Goal: Task Accomplishment & Management: Manage account settings

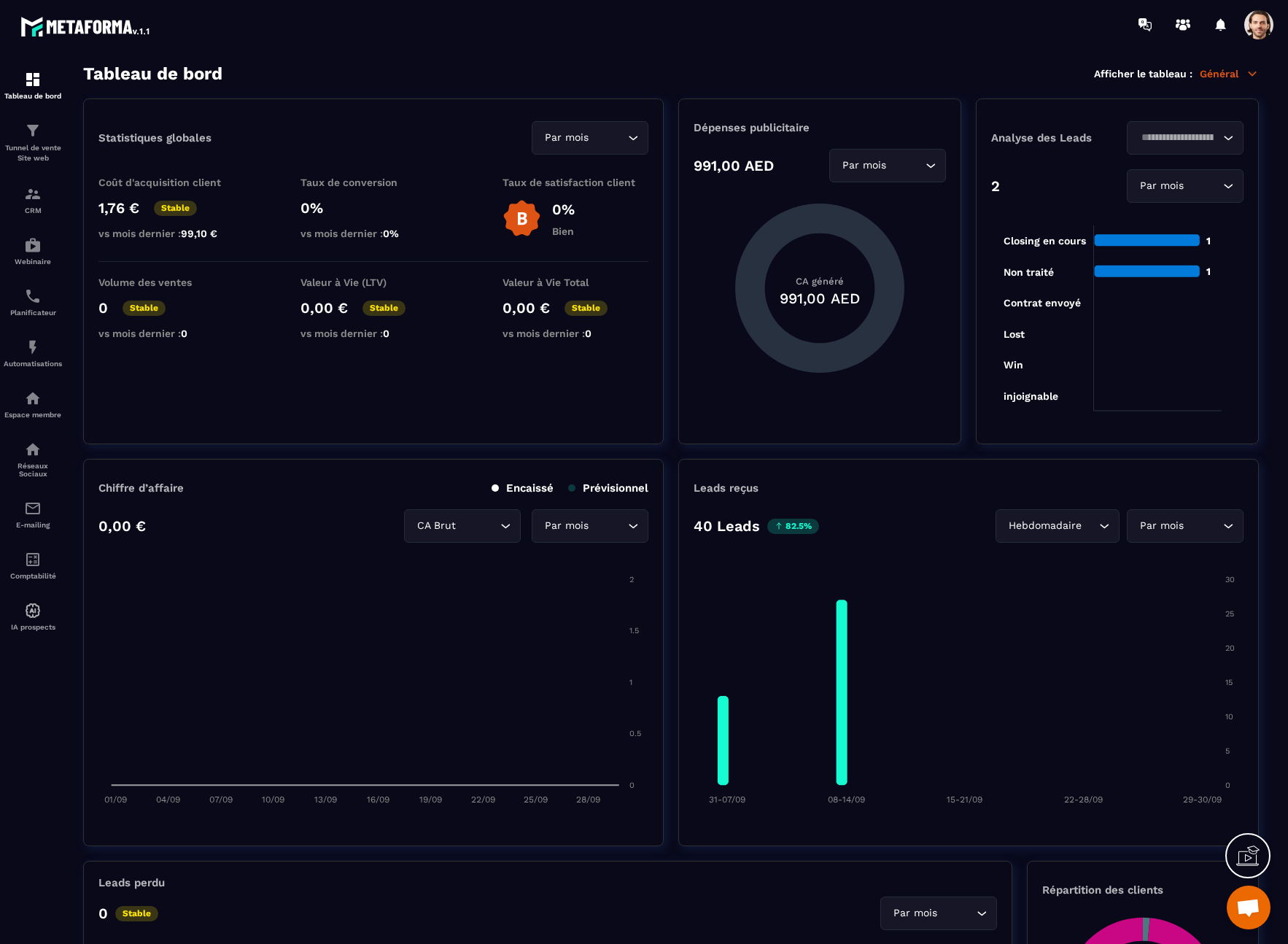
click at [1251, 11] on div at bounding box center [1258, 25] width 29 height 29
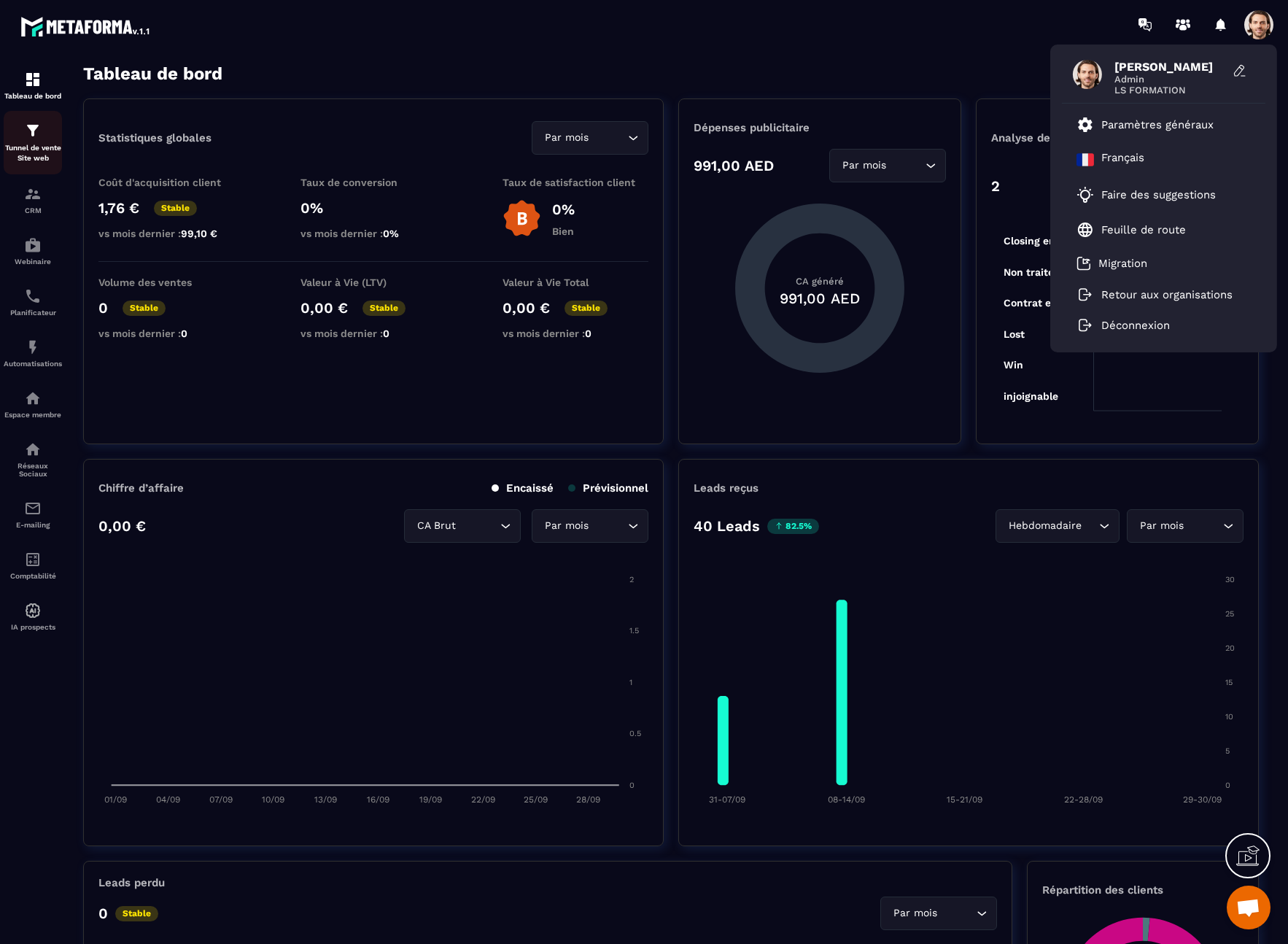
click at [39, 140] on div "Tunnel de vente Site web" at bounding box center [32, 142] width 58 height 41
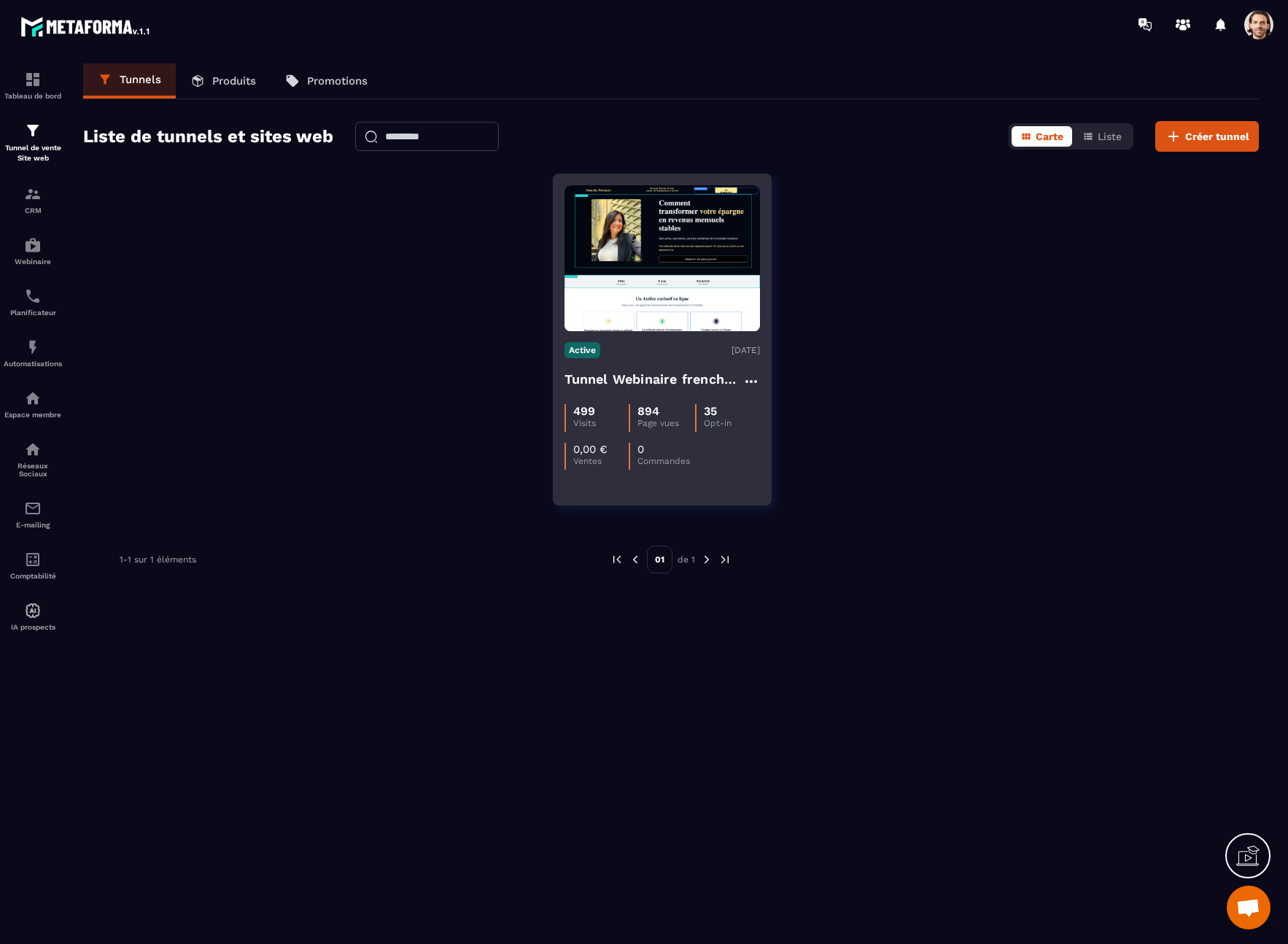
click at [622, 374] on h4 "Tunnel Webinaire frenchy partners" at bounding box center [653, 379] width 178 height 20
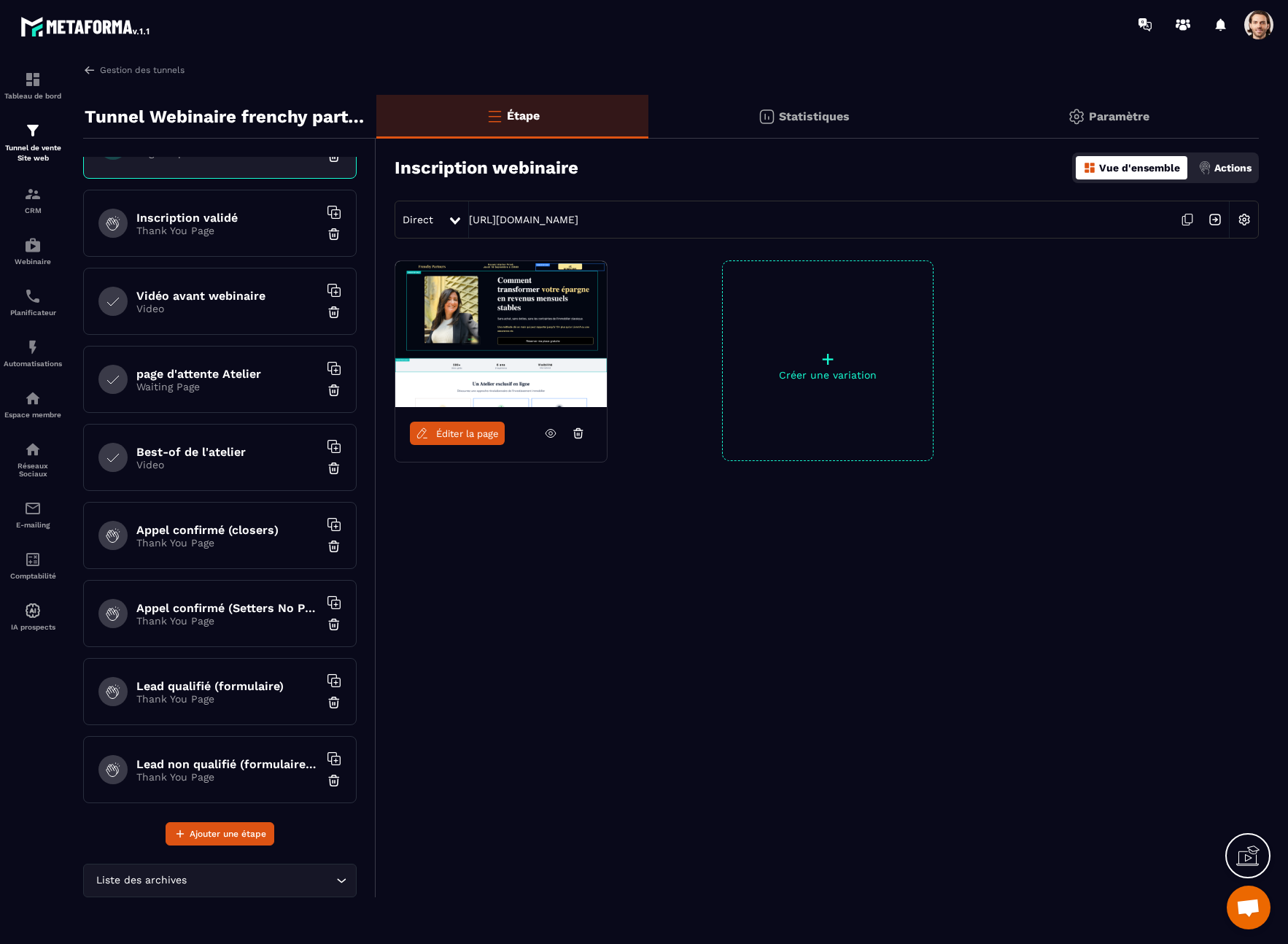
scroll to position [56, 0]
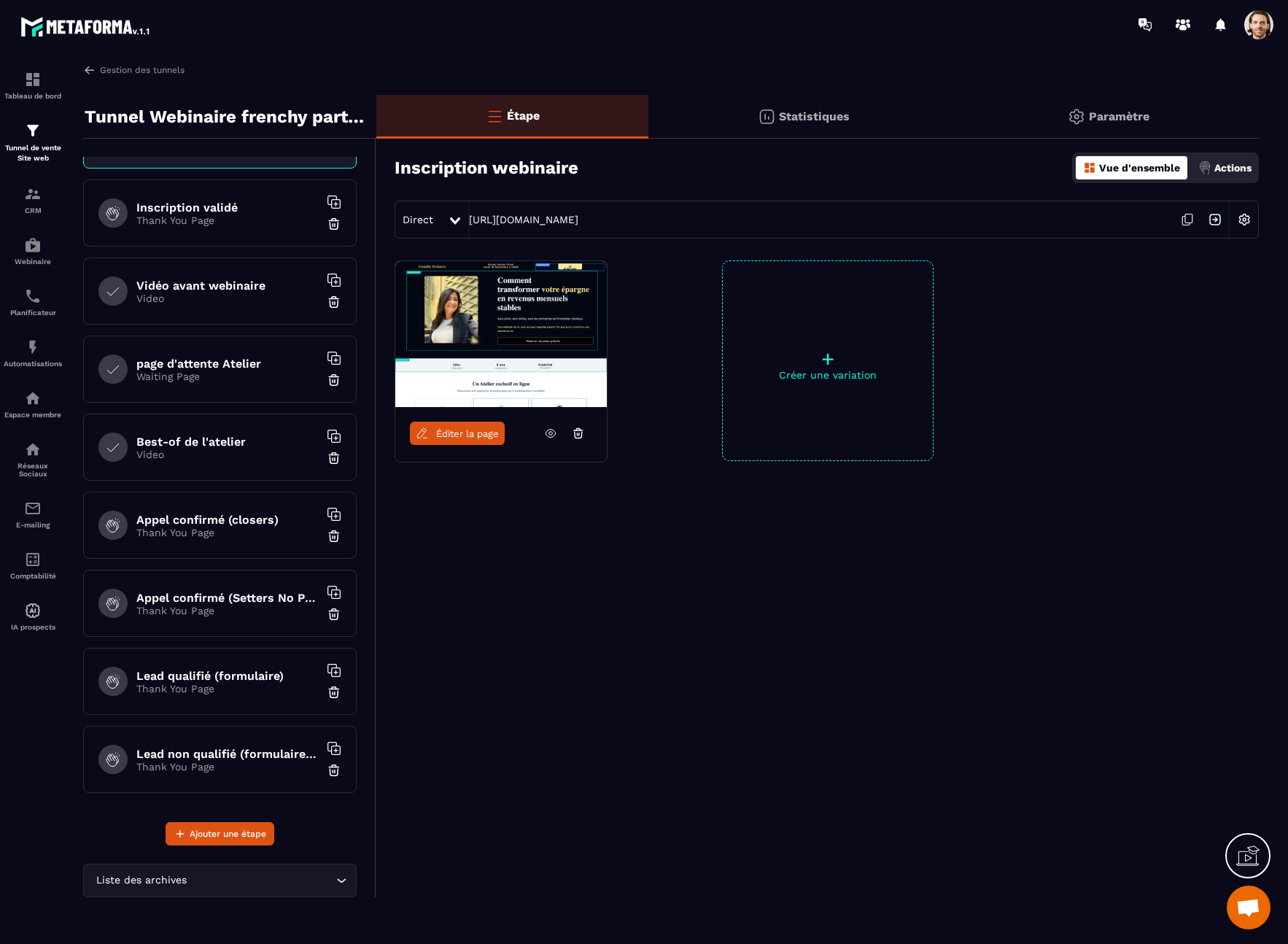
click at [230, 228] on div "Inscription validé Thank You Page" at bounding box center [219, 212] width 273 height 67
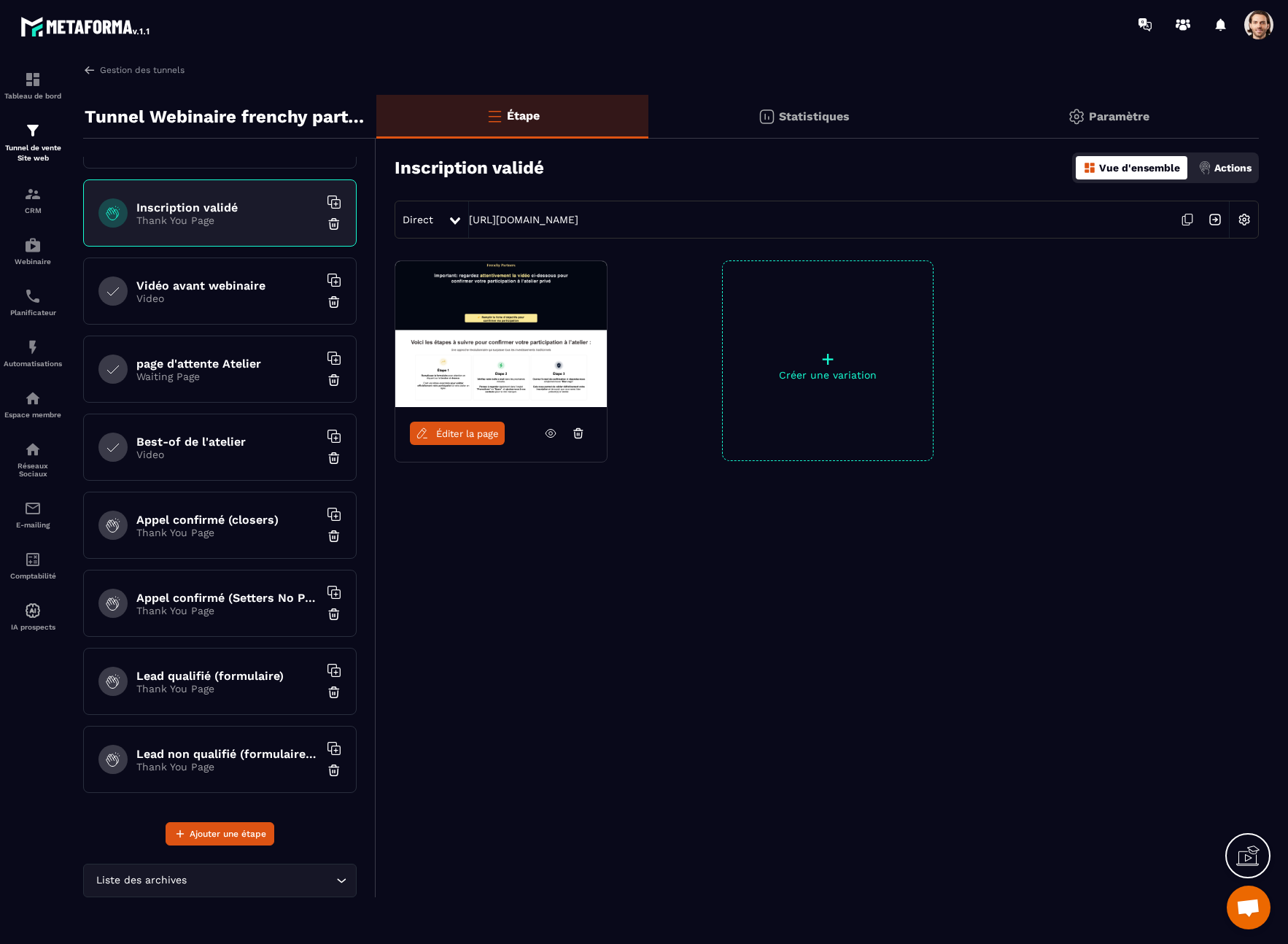
click at [187, 280] on h6 "Vidéo avant webinaire" at bounding box center [227, 285] width 183 height 14
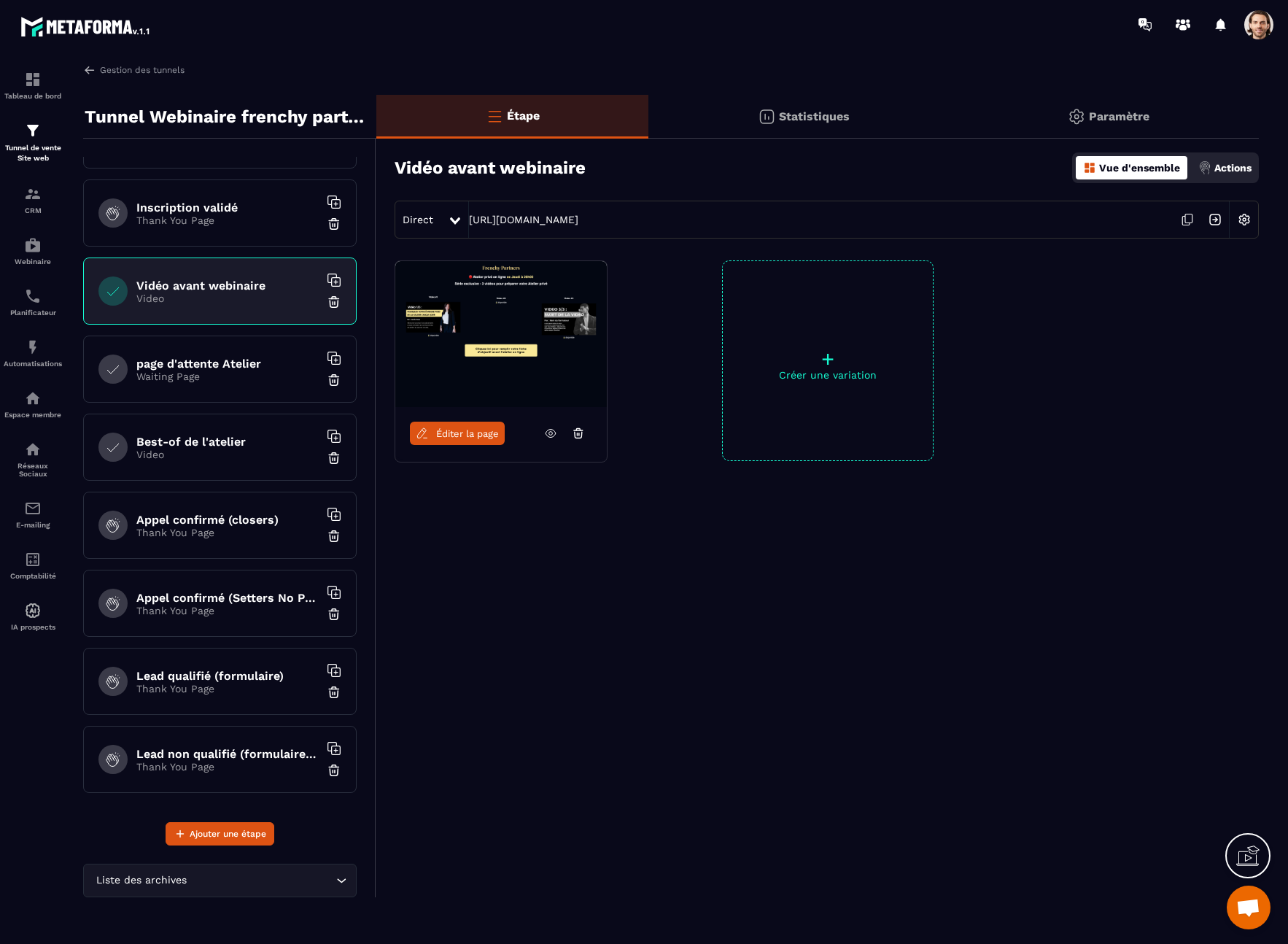
click at [213, 353] on div "page d'attente Atelier Waiting Page" at bounding box center [219, 369] width 273 height 67
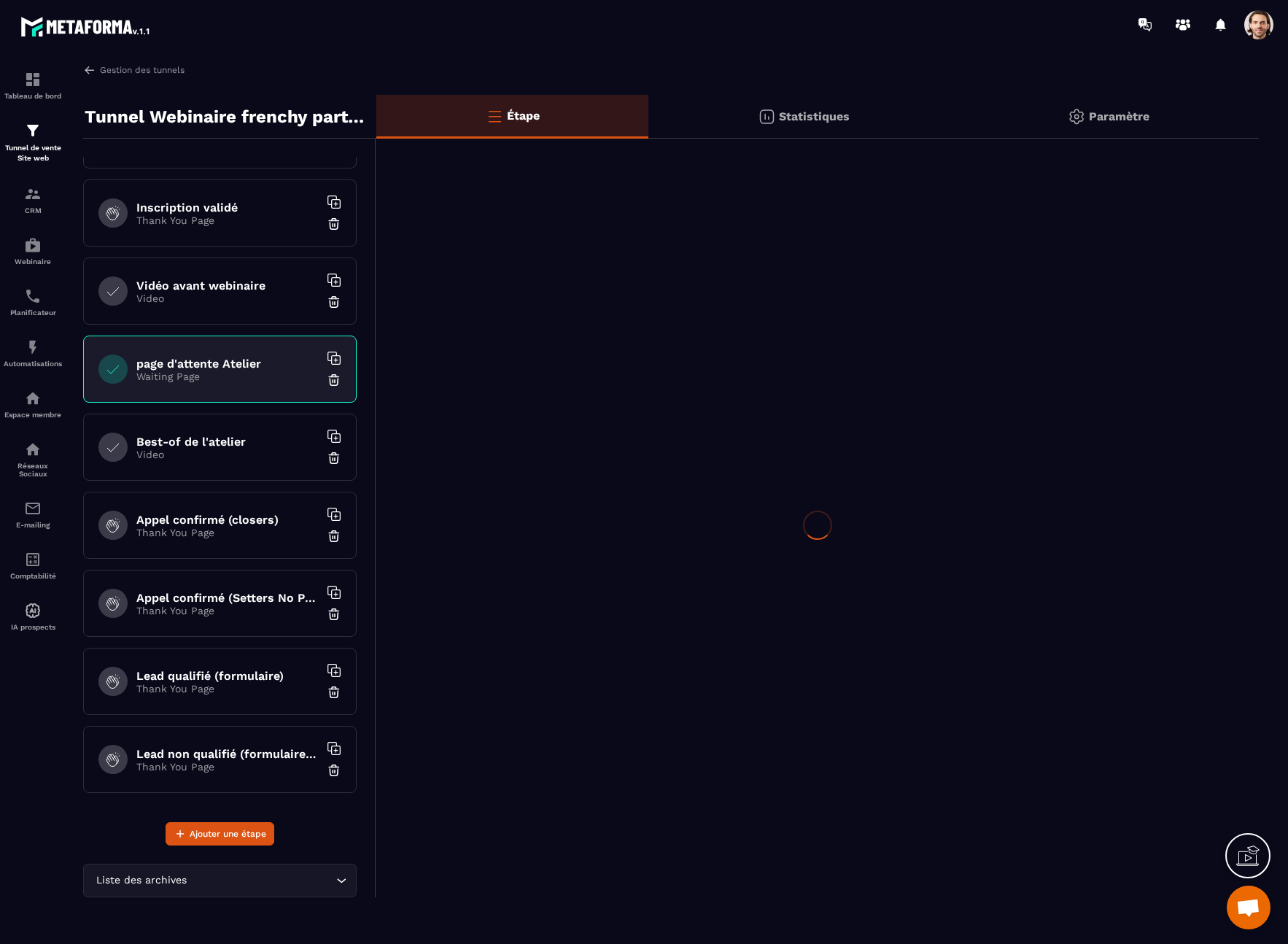
click at [213, 319] on div "Vidéo avant webinaire Video" at bounding box center [219, 290] width 273 height 67
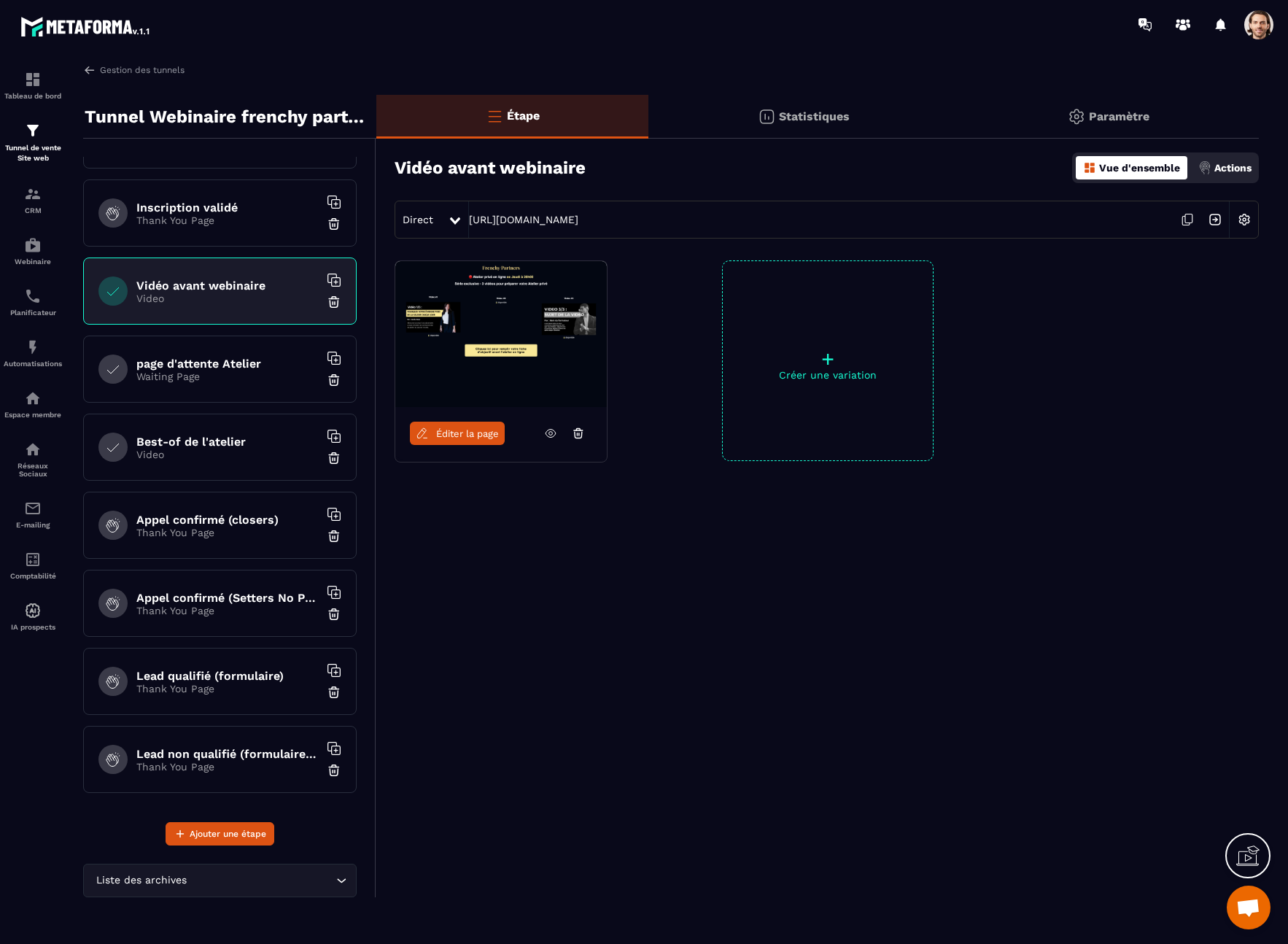
click at [452, 434] on span "Éditer la page" at bounding box center [468, 433] width 63 height 11
